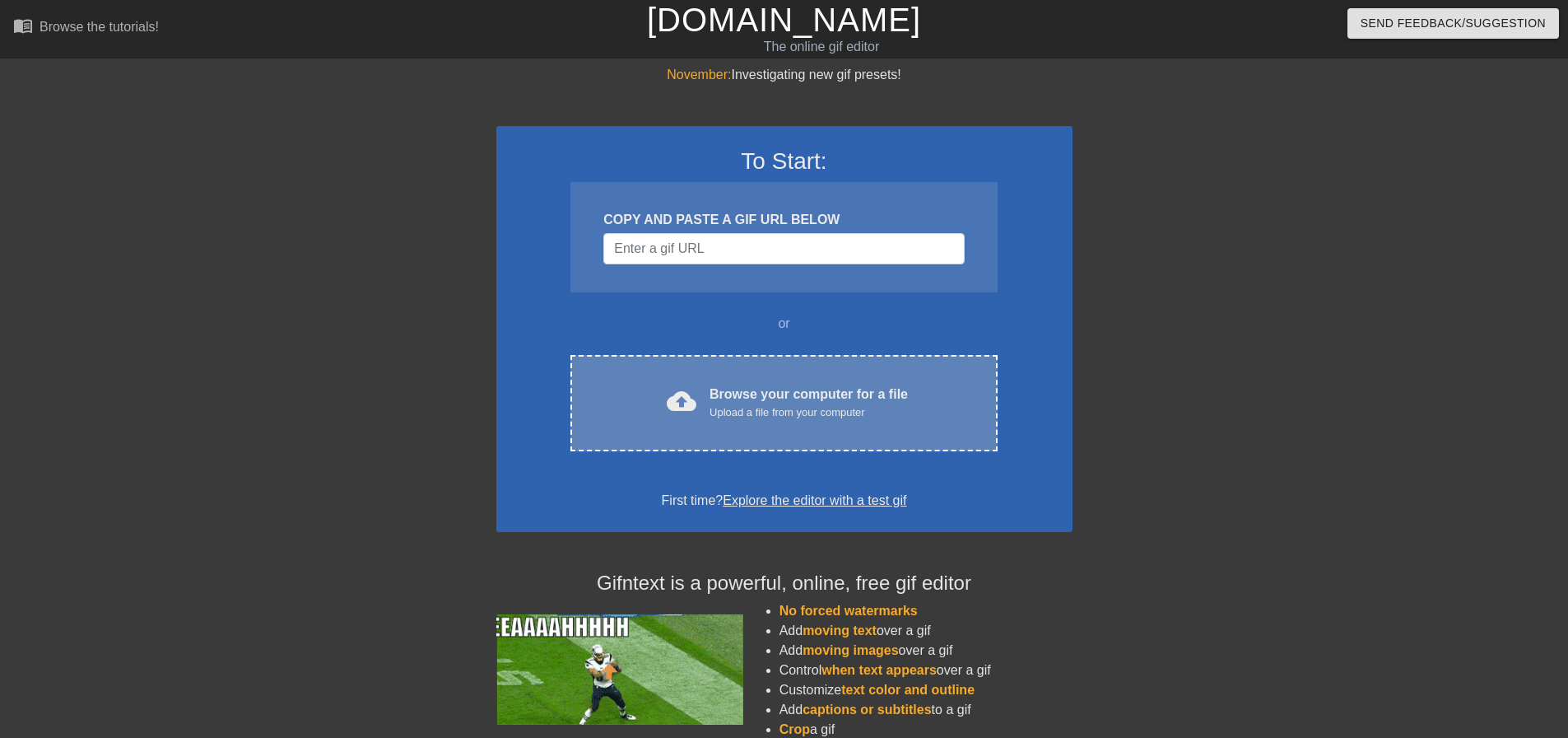
click at [769, 427] on div "cloud_upload Browse your computer for a file Upload a file from your computer C…" at bounding box center [783, 403] width 427 height 96
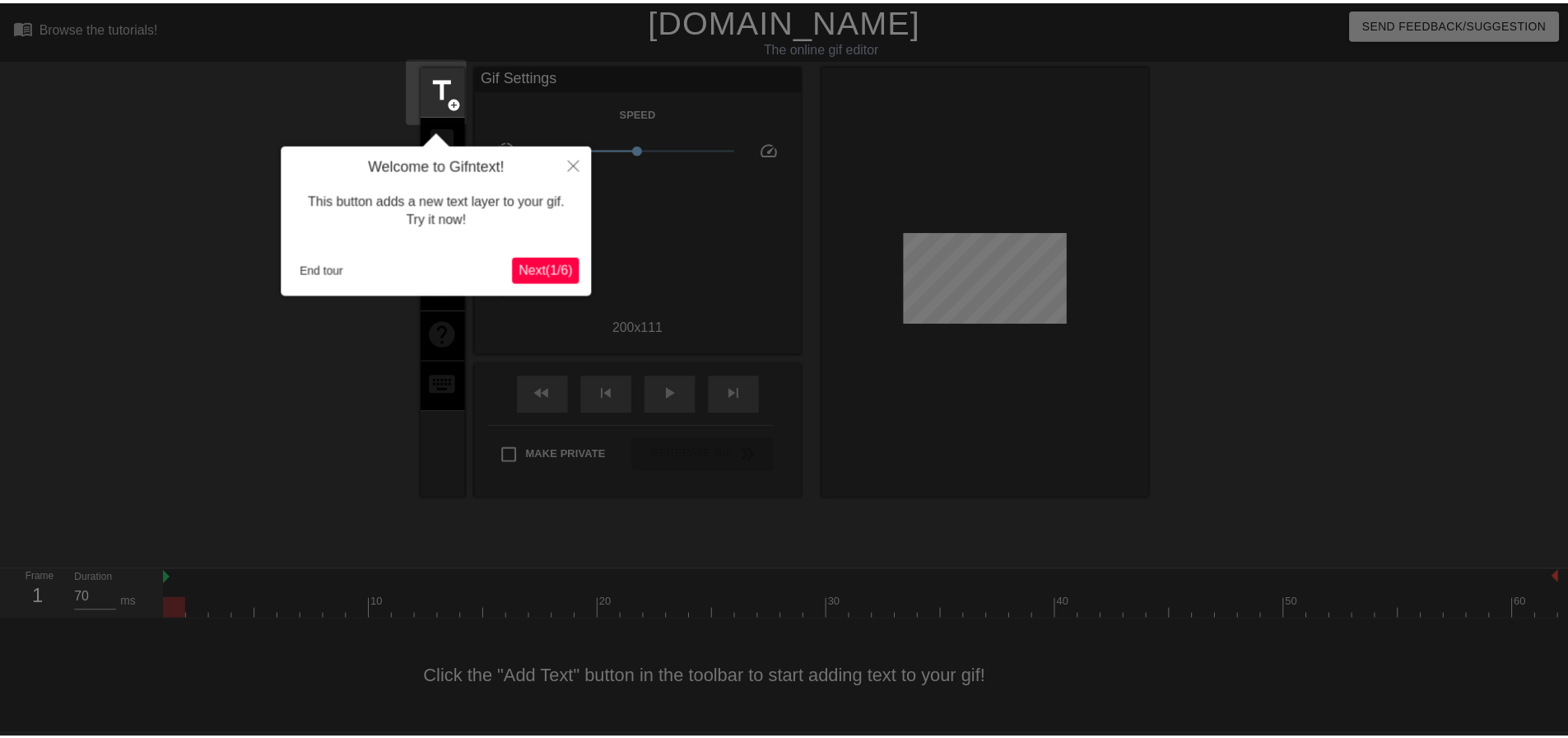
scroll to position [8, 0]
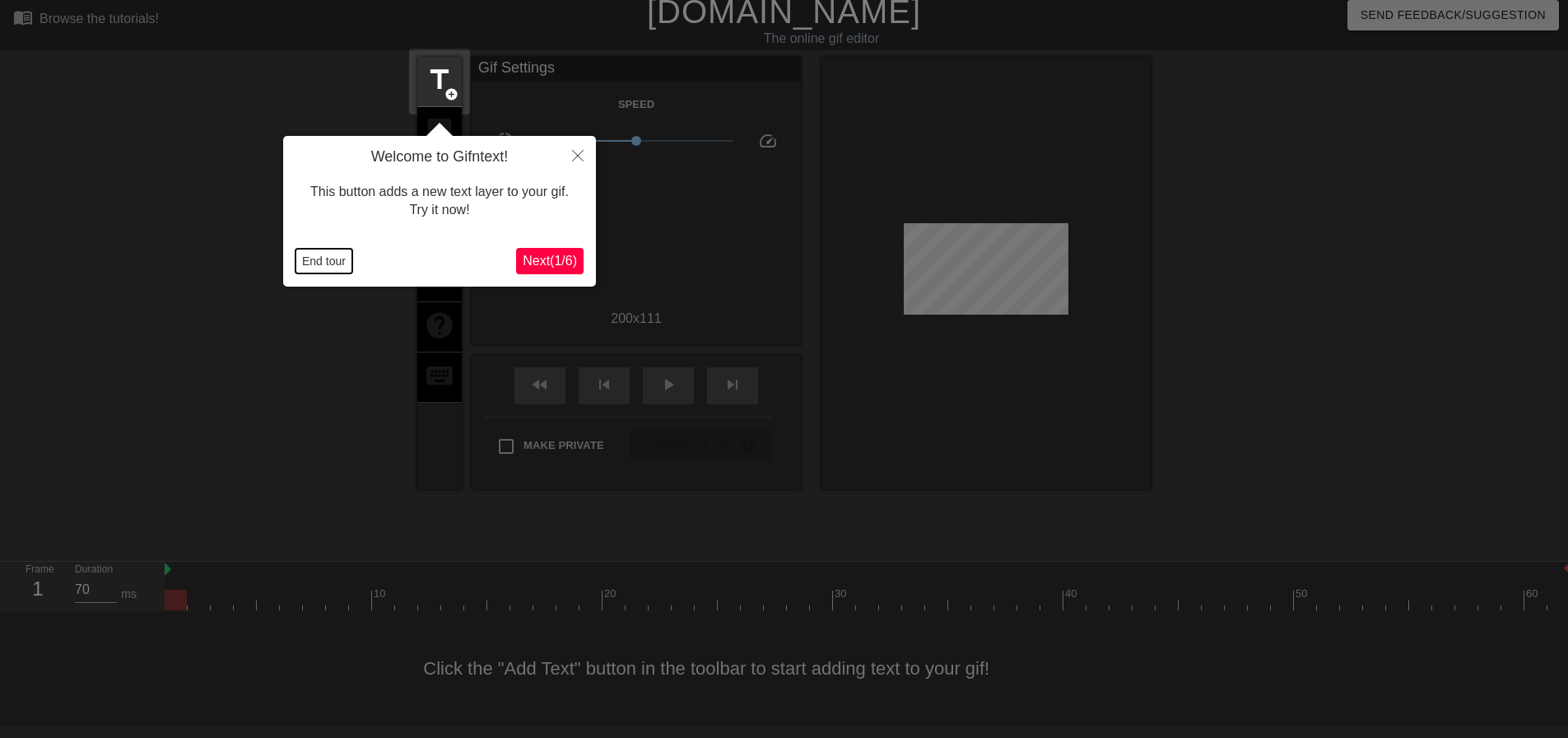
click at [311, 262] on button "End tour" at bounding box center [324, 261] width 57 height 25
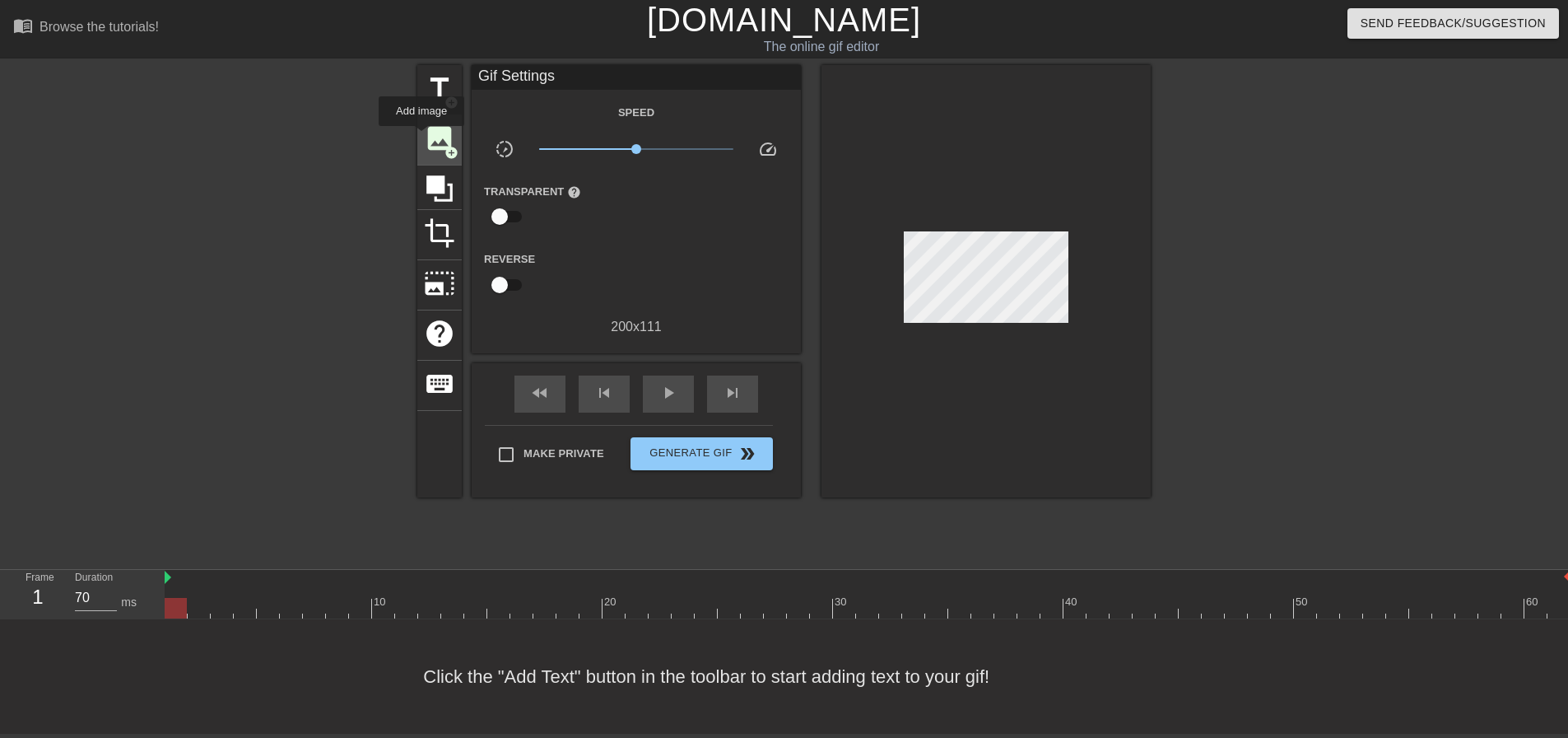
click at [421, 137] on div "image add_circle" at bounding box center [439, 139] width 44 height 50
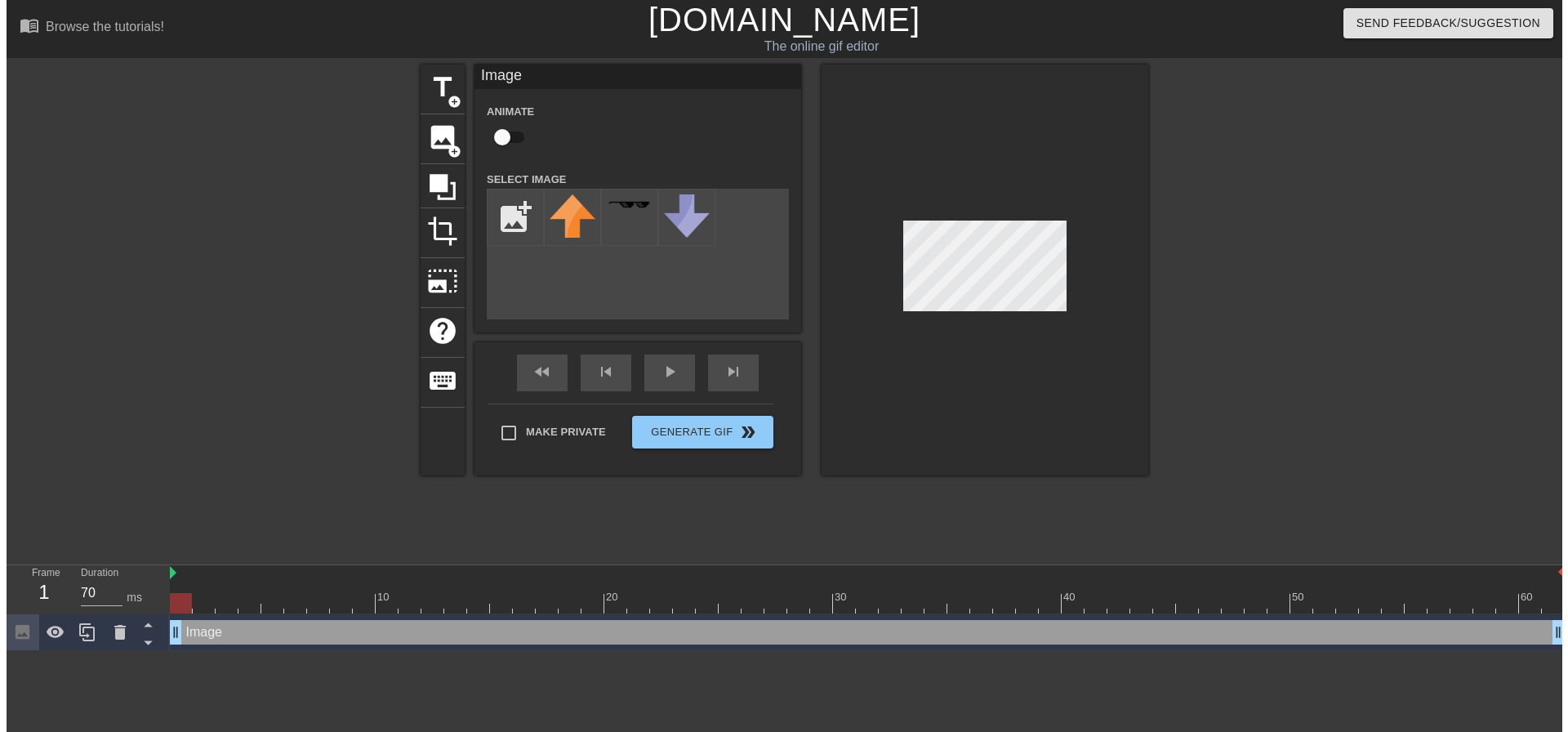
scroll to position [0, 0]
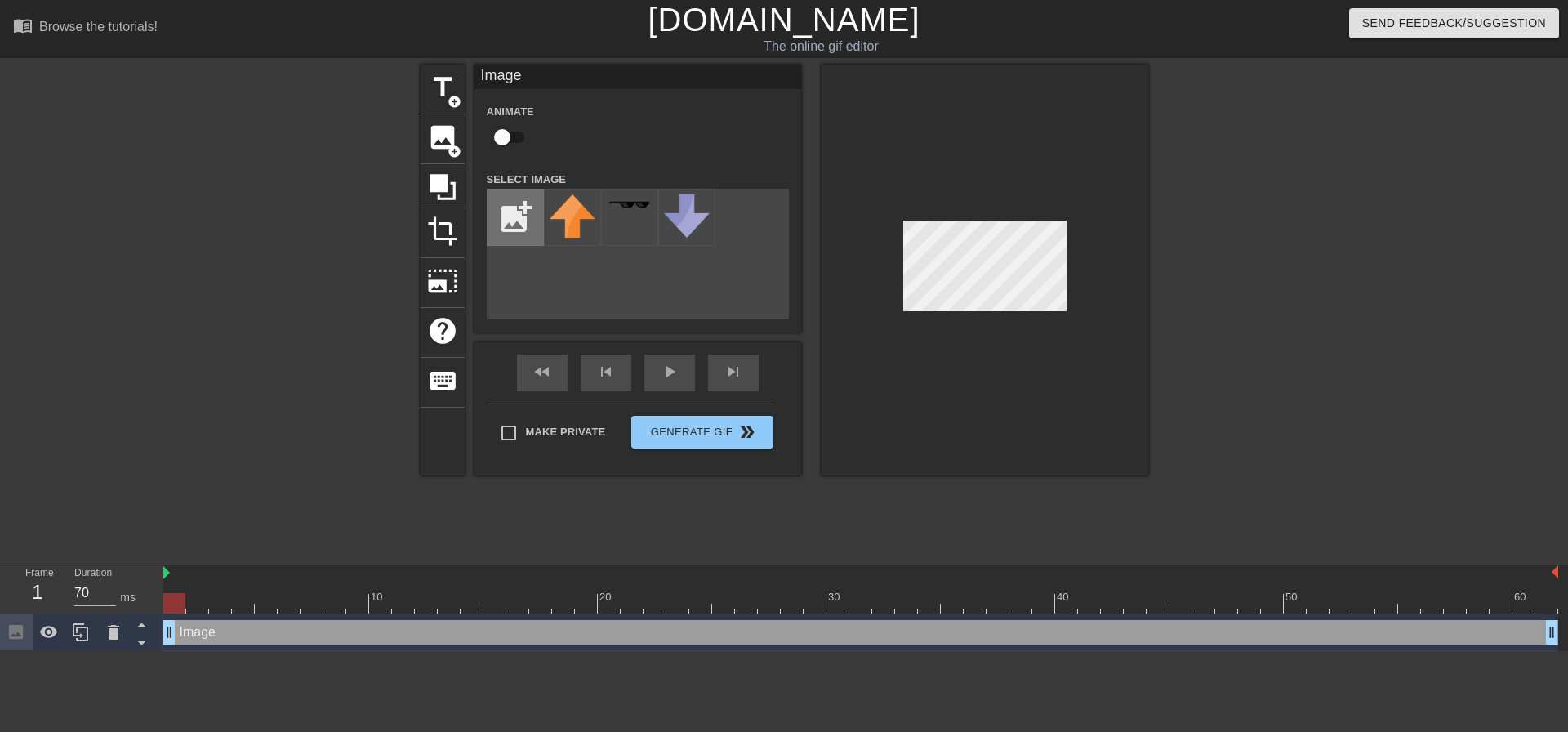
click at [515, 208] on input "file" at bounding box center [515, 217] width 55 height 55
type input "C:\fakepath\[PERSON_NAME].png"
click at [574, 220] on img at bounding box center [572, 215] width 46 height 41
click at [503, 127] on input "checkbox" at bounding box center [502, 136] width 94 height 31
checkbox input "true"
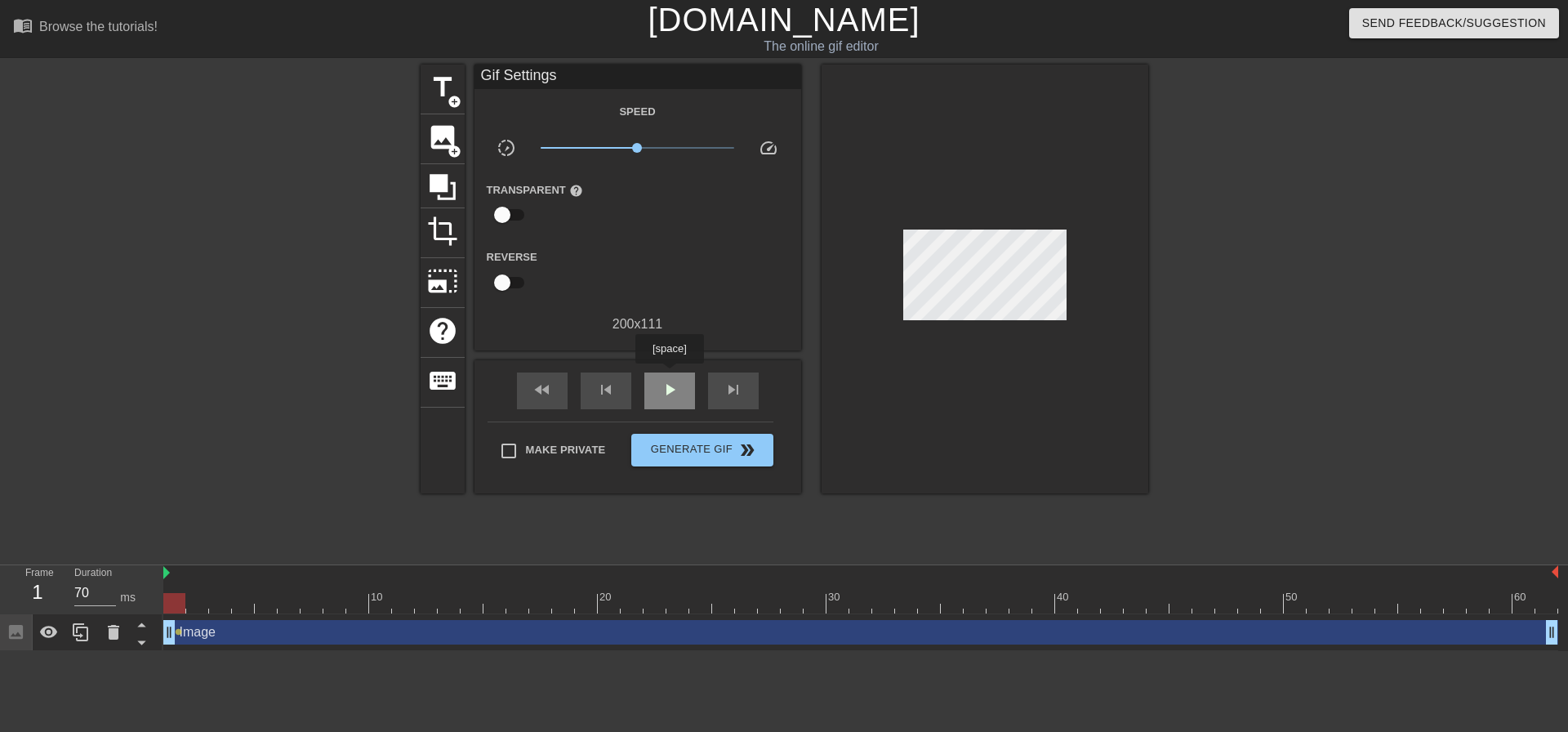
click at [669, 375] on div "play_arrow" at bounding box center [669, 390] width 50 height 36
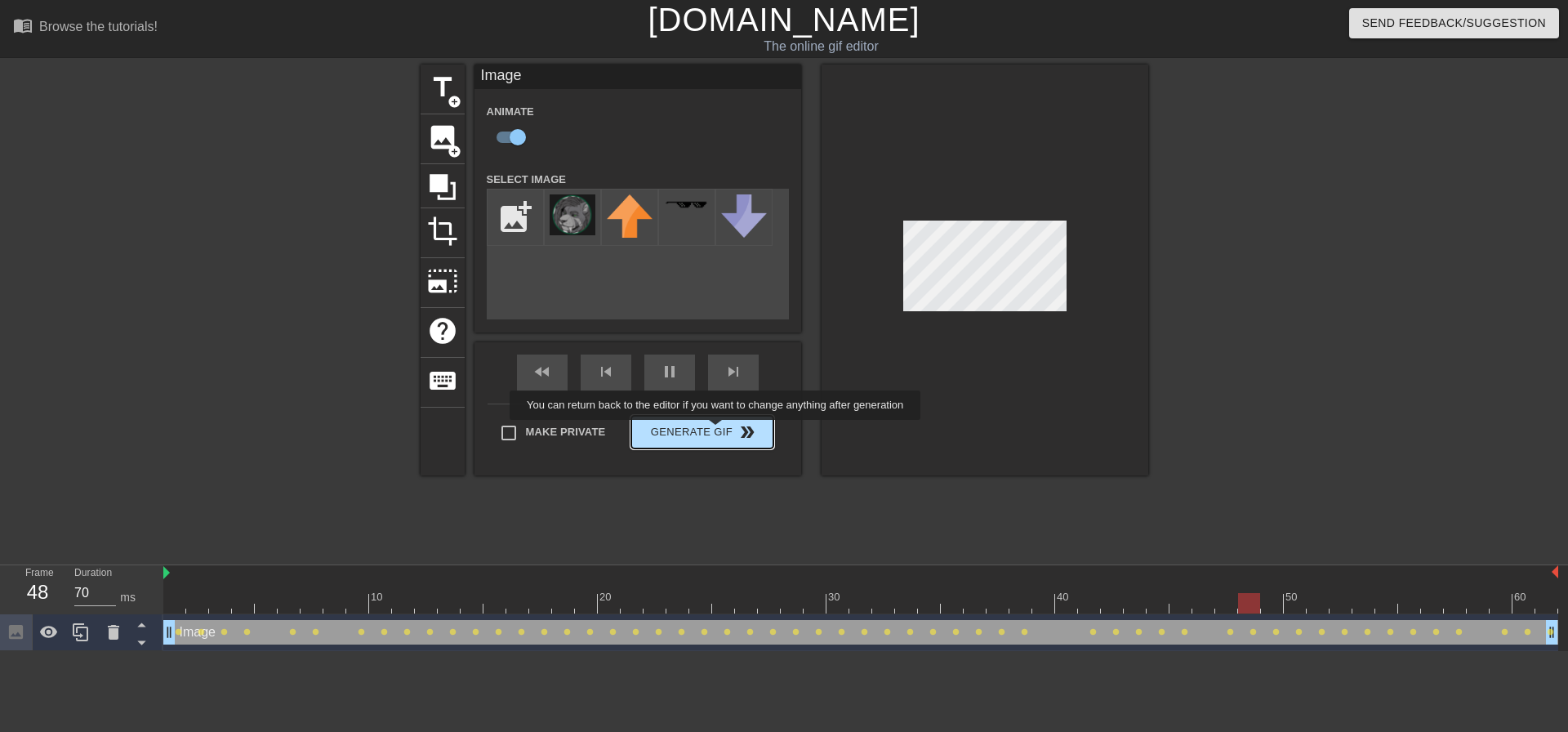
click at [717, 431] on button "Generate Gif double_arrow" at bounding box center [701, 432] width 141 height 33
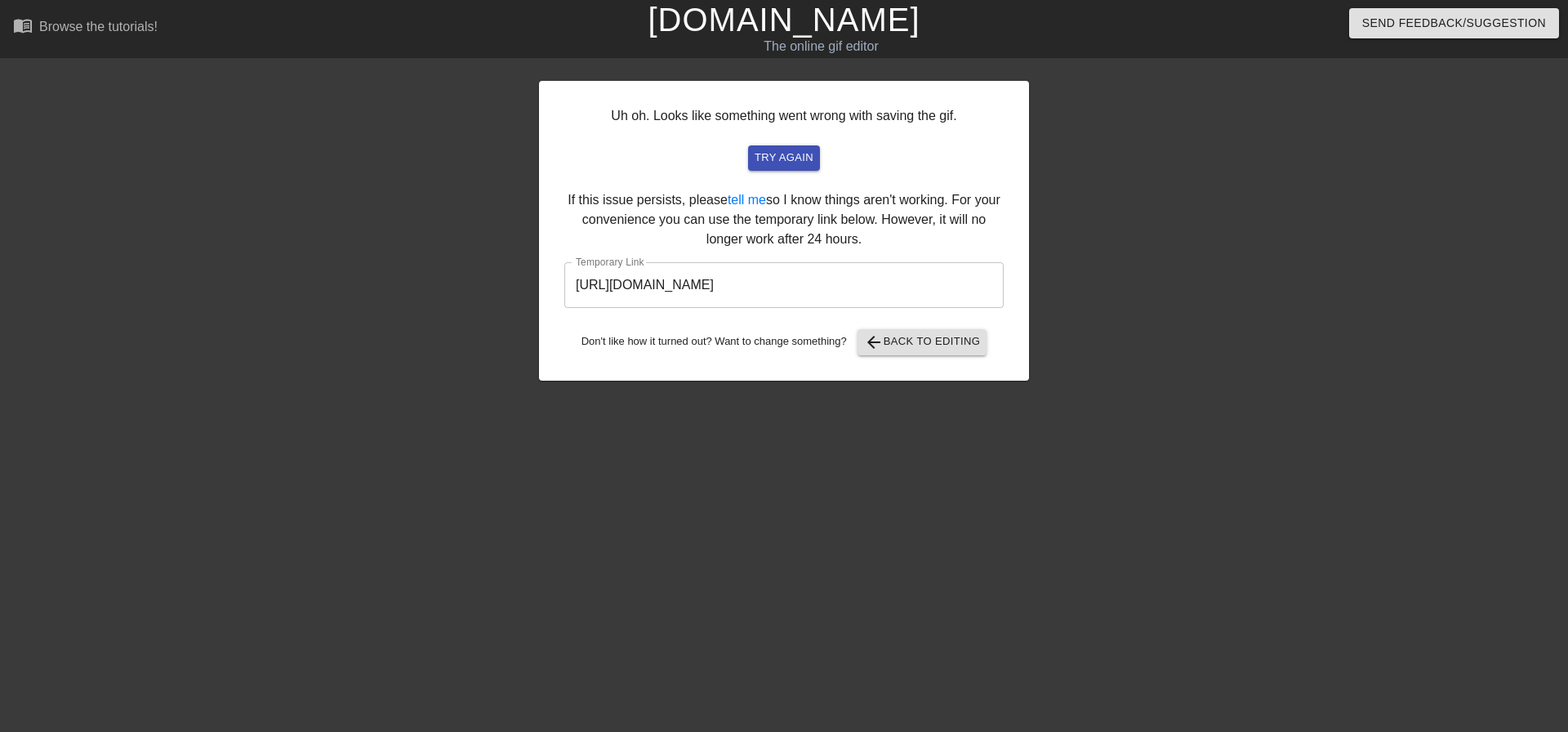
click at [766, 291] on input "[URL][DOMAIN_NAME]" at bounding box center [784, 284] width 439 height 46
